Goal: Communication & Community: Answer question/provide support

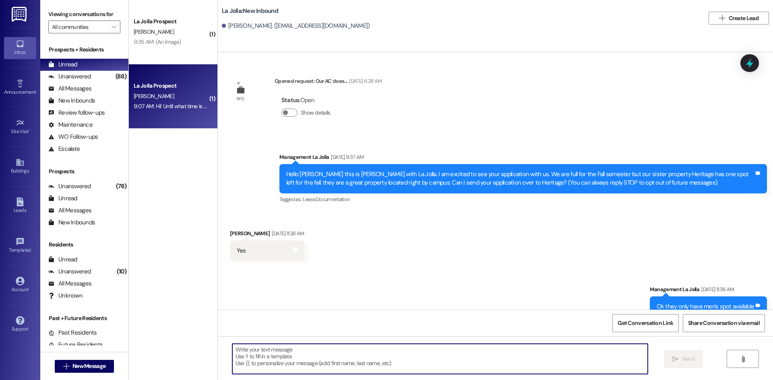
scroll to position [2553, 0]
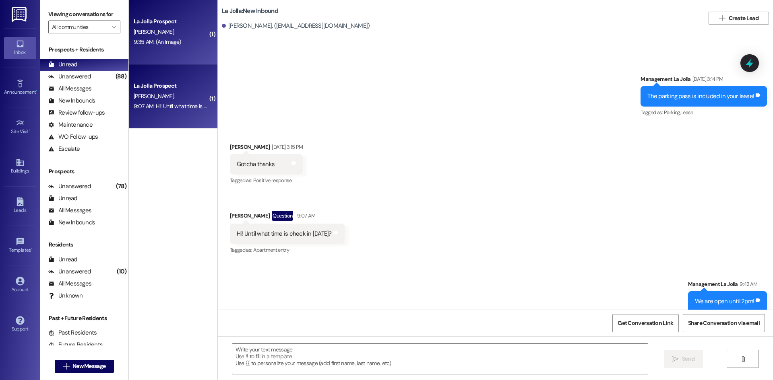
click at [160, 38] on div "9:35 AM: (An Image) 9:35 AM: (An Image)" at bounding box center [171, 42] width 76 height 10
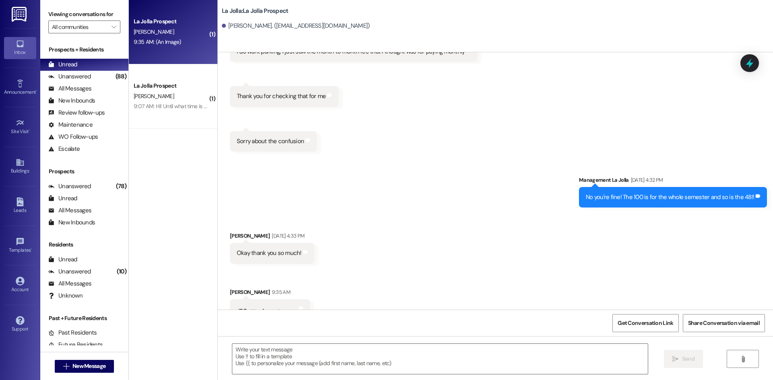
scroll to position [2764, 0]
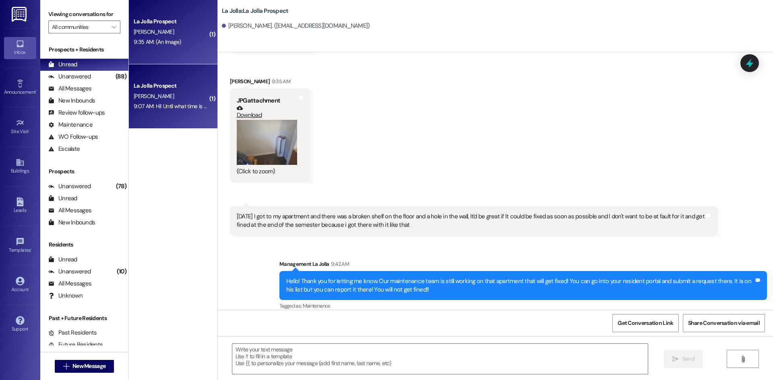
click at [158, 112] on div "La Jolla Prospect [PERSON_NAME] 9:07 AM: Hi! Until what time is check in [DATE]…" at bounding box center [173, 96] width 89 height 64
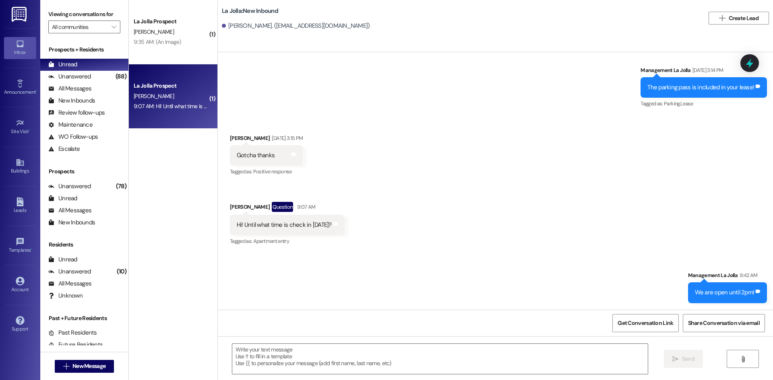
scroll to position [2553, 0]
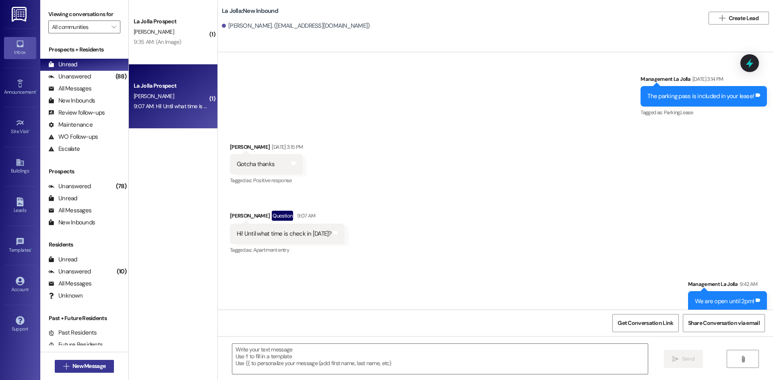
click at [99, 360] on button " New Message" at bounding box center [85, 366] width 60 height 13
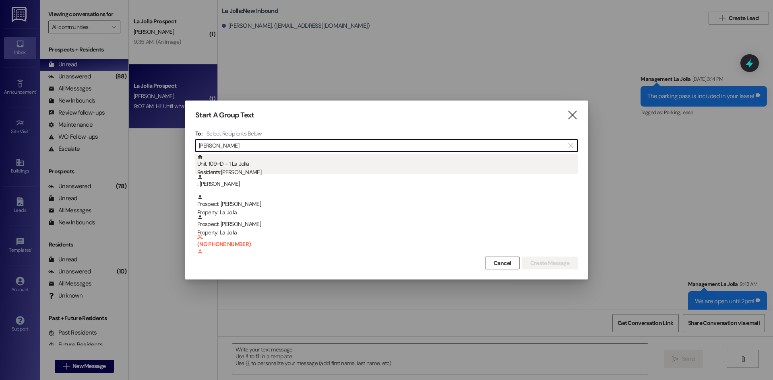
type input "[PERSON_NAME]"
click at [269, 158] on div "Unit: 109~D - 1 La Jolla Residents: [PERSON_NAME]" at bounding box center [387, 165] width 380 height 23
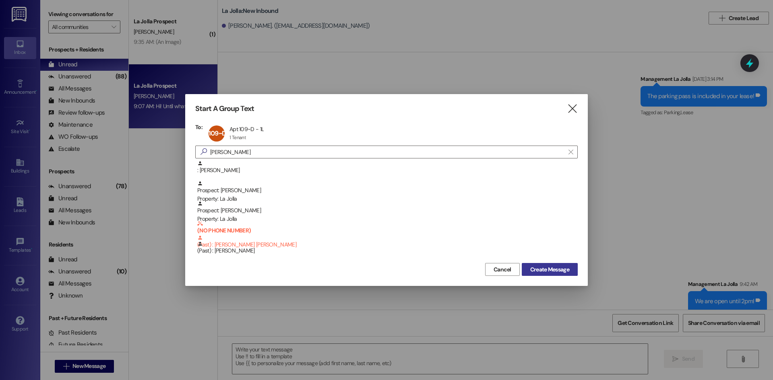
click at [540, 268] on span "Create Message" at bounding box center [549, 270] width 39 height 8
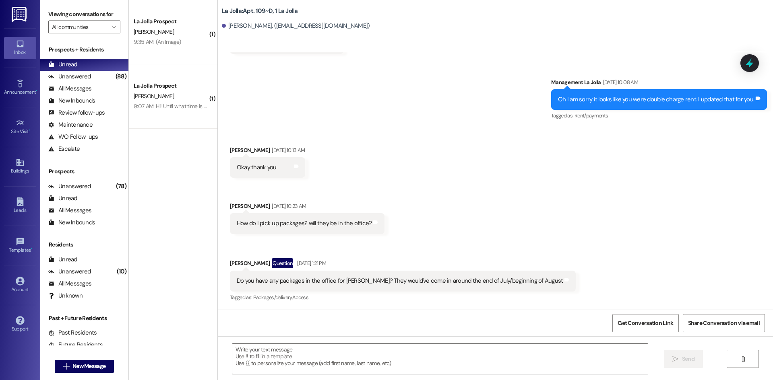
scroll to position [583, 0]
click at [306, 359] on textarea at bounding box center [439, 359] width 415 height 30
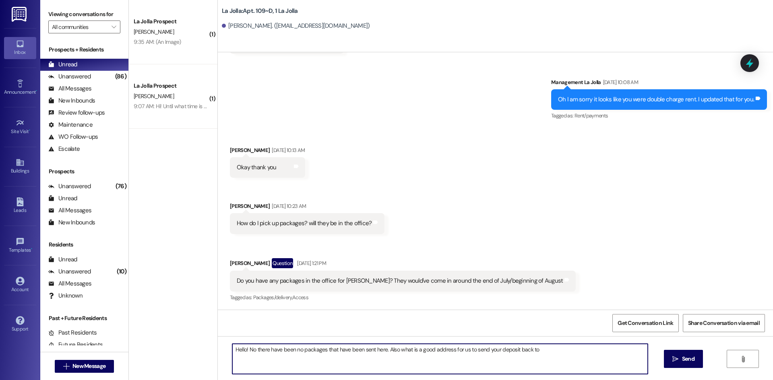
type textarea "Hello! No there have been no packages that have been sent here. Also what is a …"
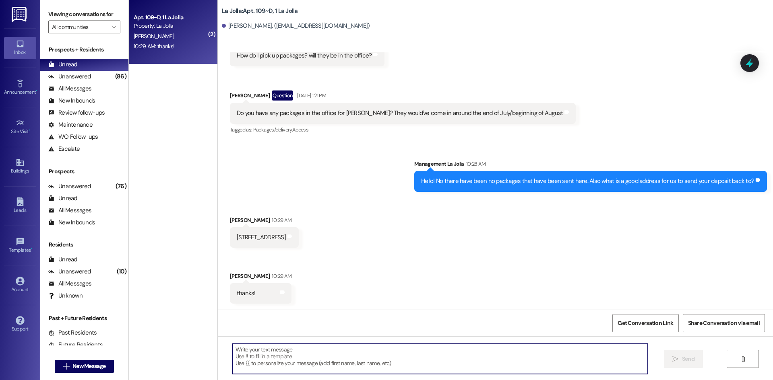
scroll to position [751, 0]
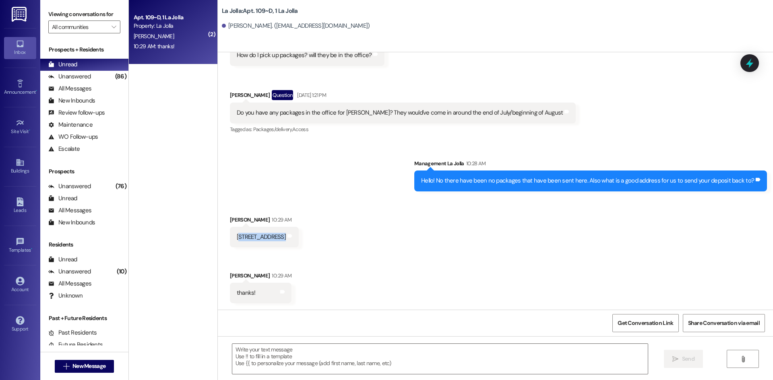
drag, startPoint x: 232, startPoint y: 238, endPoint x: 272, endPoint y: 238, distance: 39.8
click at [272, 238] on div "[STREET_ADDRESS]" at bounding box center [261, 237] width 49 height 8
click at [289, 258] on div "Received via SMS [PERSON_NAME] 10:29 AM [STREET_ADDRESS] ID 83440 Tags and note…" at bounding box center [495, 254] width 555 height 112
click at [326, 350] on textarea at bounding box center [439, 359] width 415 height 30
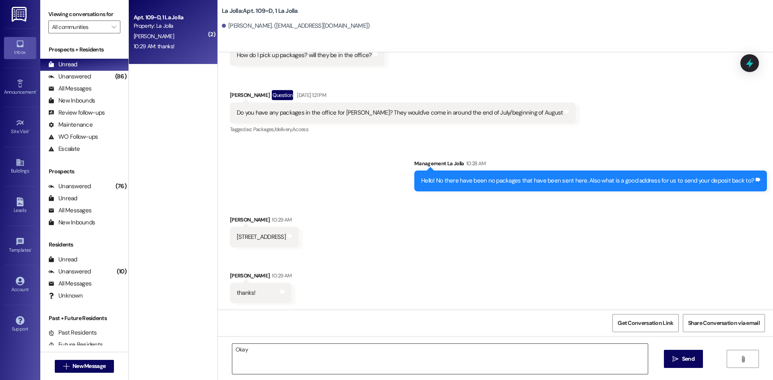
click at [346, 353] on textarea "Okay" at bounding box center [439, 359] width 415 height 30
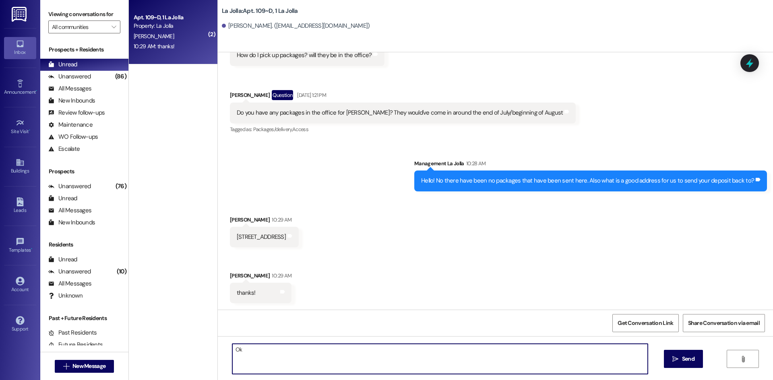
type textarea "O"
type textarea "Perfect! I just got that sent to you, it will come as a check in the mail, will…"
